Goal: Task Accomplishment & Management: Use online tool/utility

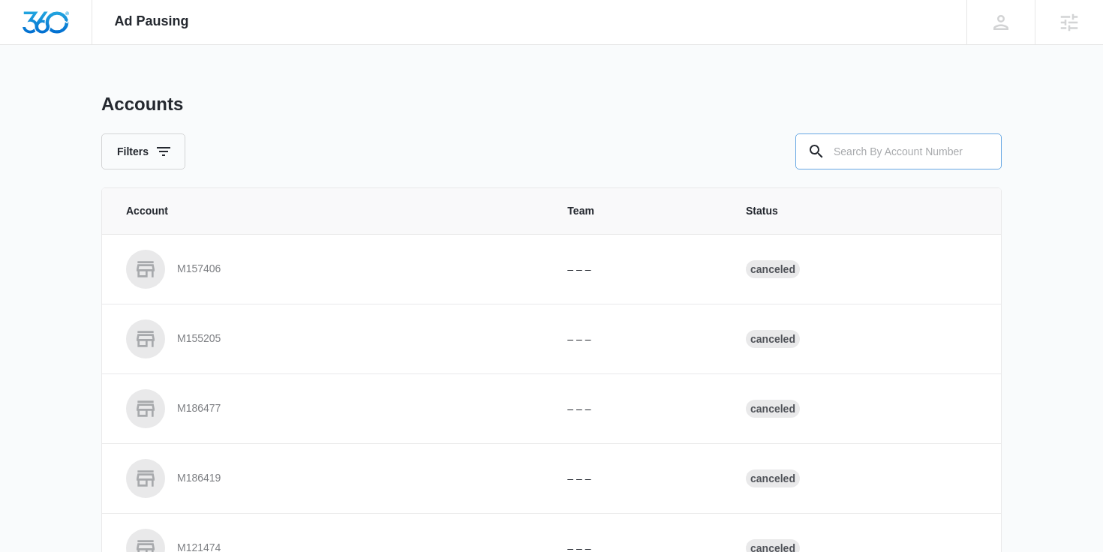
click at [867, 150] on input "text" at bounding box center [898, 152] width 206 height 36
type input "m16761"
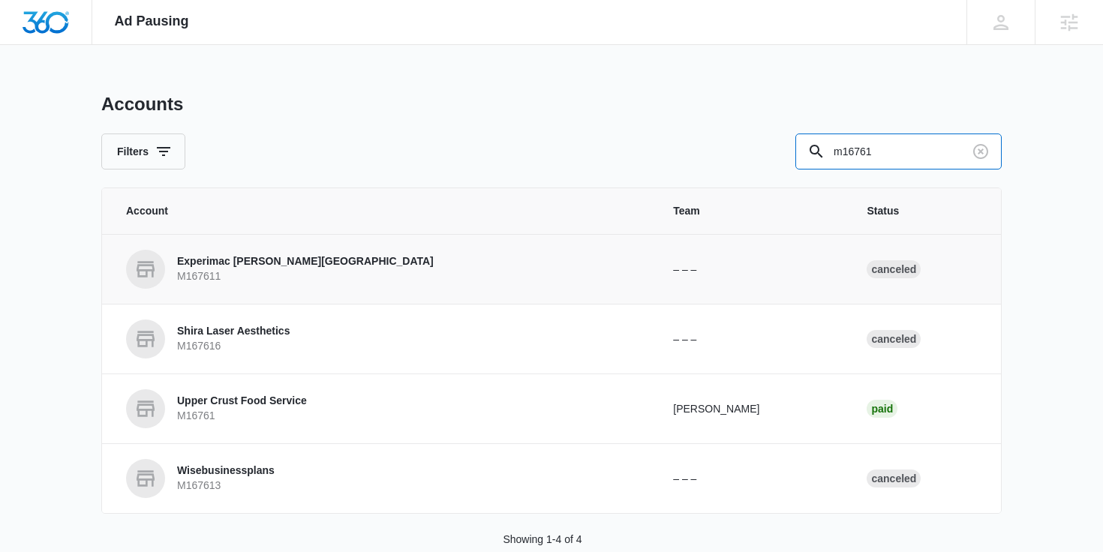
scroll to position [32, 0]
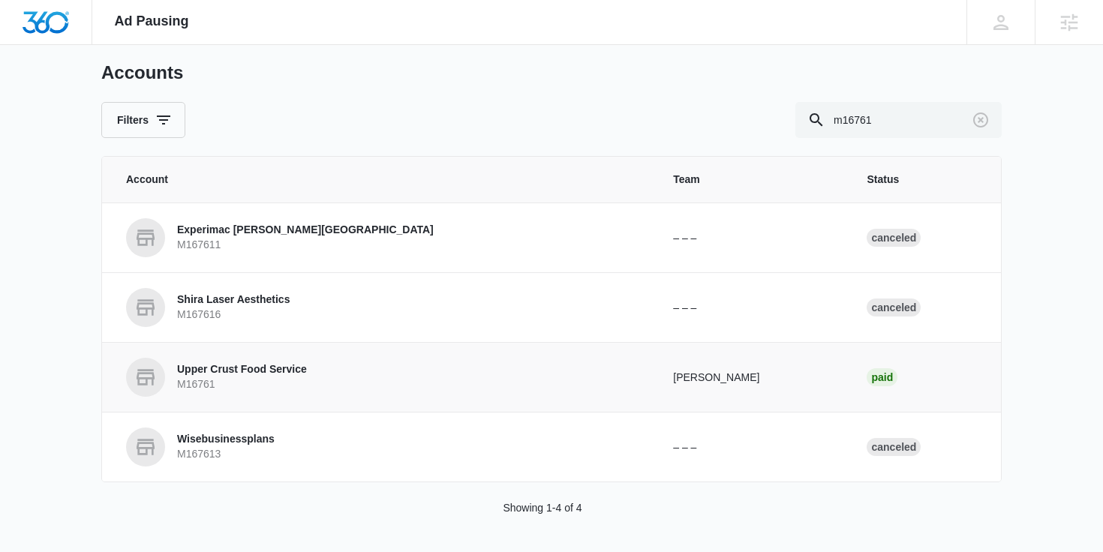
click at [272, 368] on p "Upper Crust Food Service" at bounding box center [242, 369] width 130 height 15
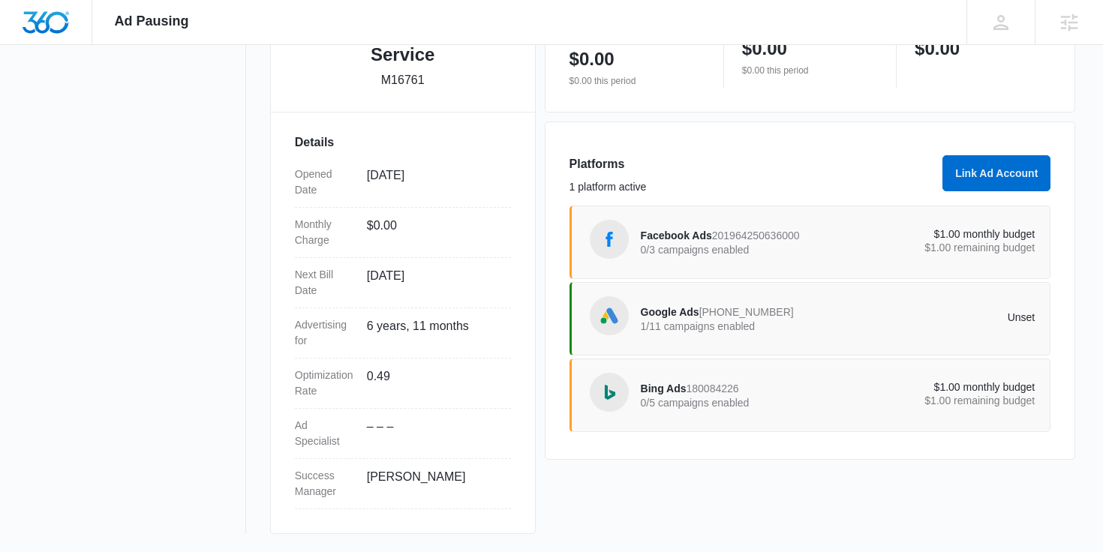
scroll to position [375, 0]
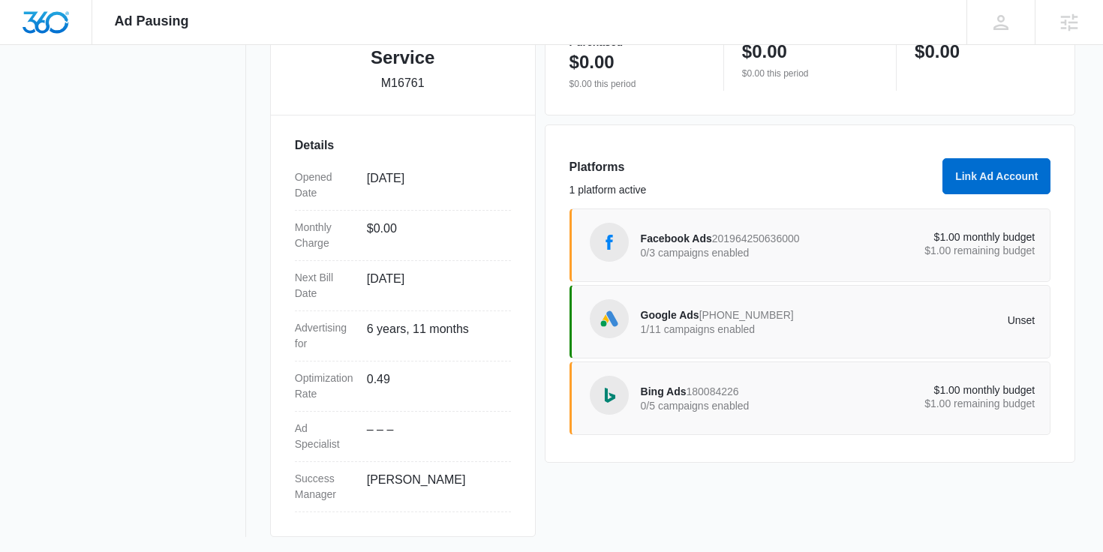
click at [852, 311] on div "Google Ads [PHONE_NUMBER] 1/11 campaigns enabled Unset" at bounding box center [838, 322] width 395 height 42
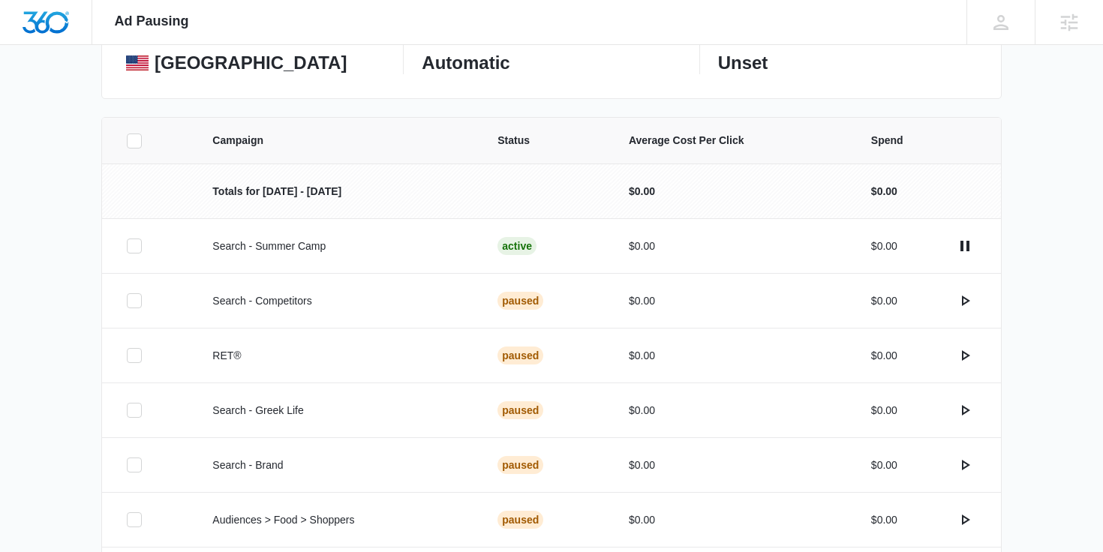
scroll to position [255, 0]
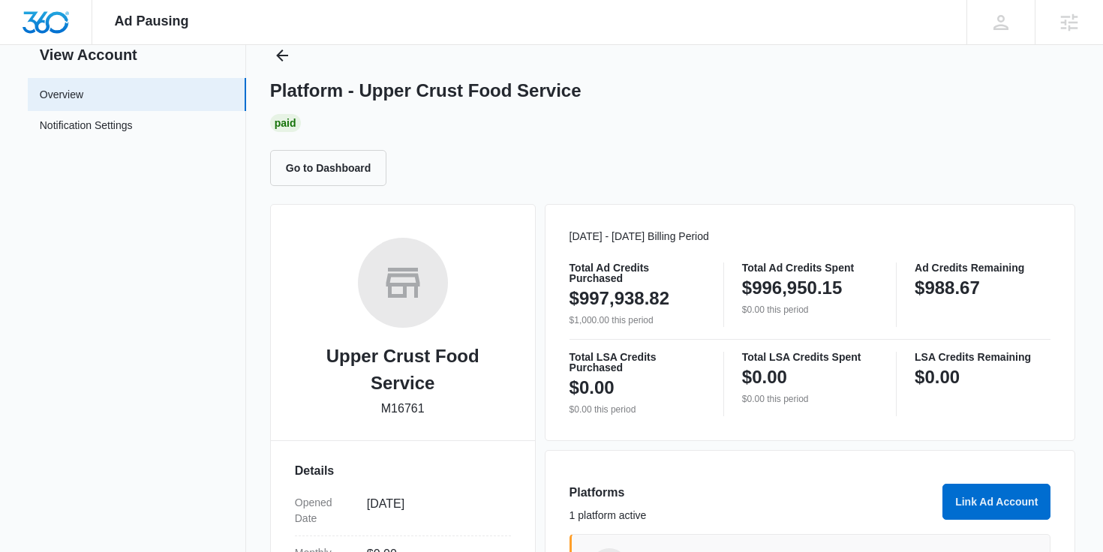
scroll to position [5, 0]
